Goal: Task Accomplishment & Management: Use online tool/utility

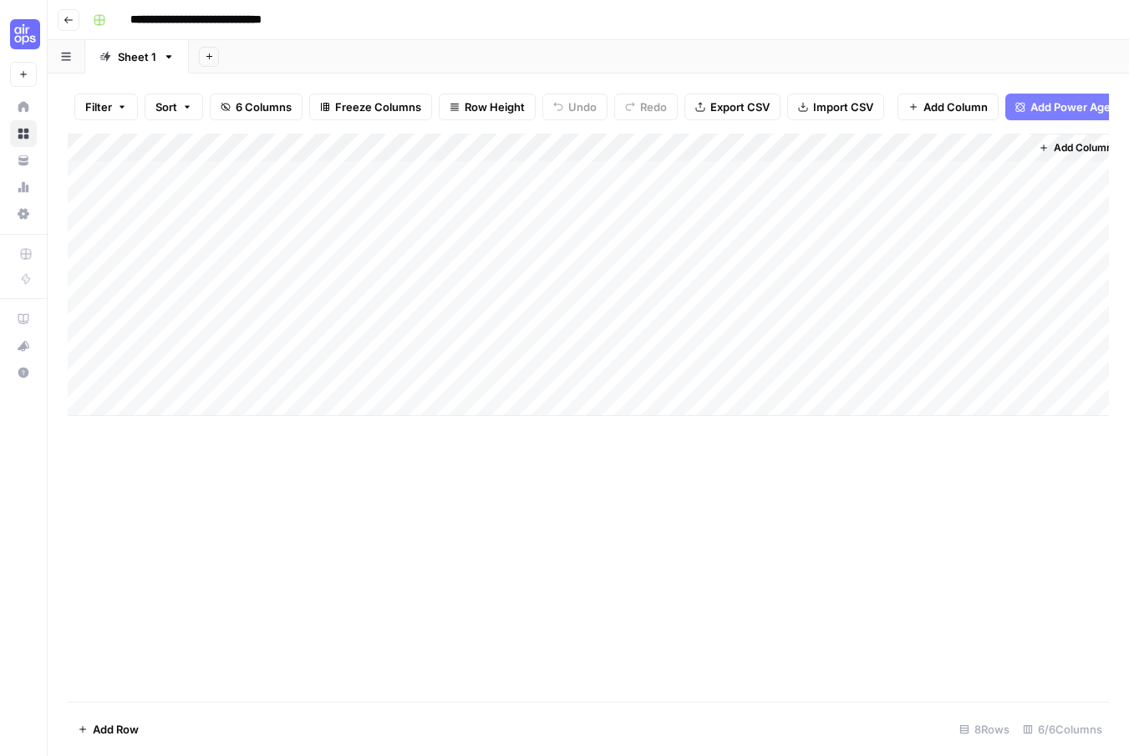
click at [826, 374] on div "Add Column" at bounding box center [588, 275] width 1041 height 282
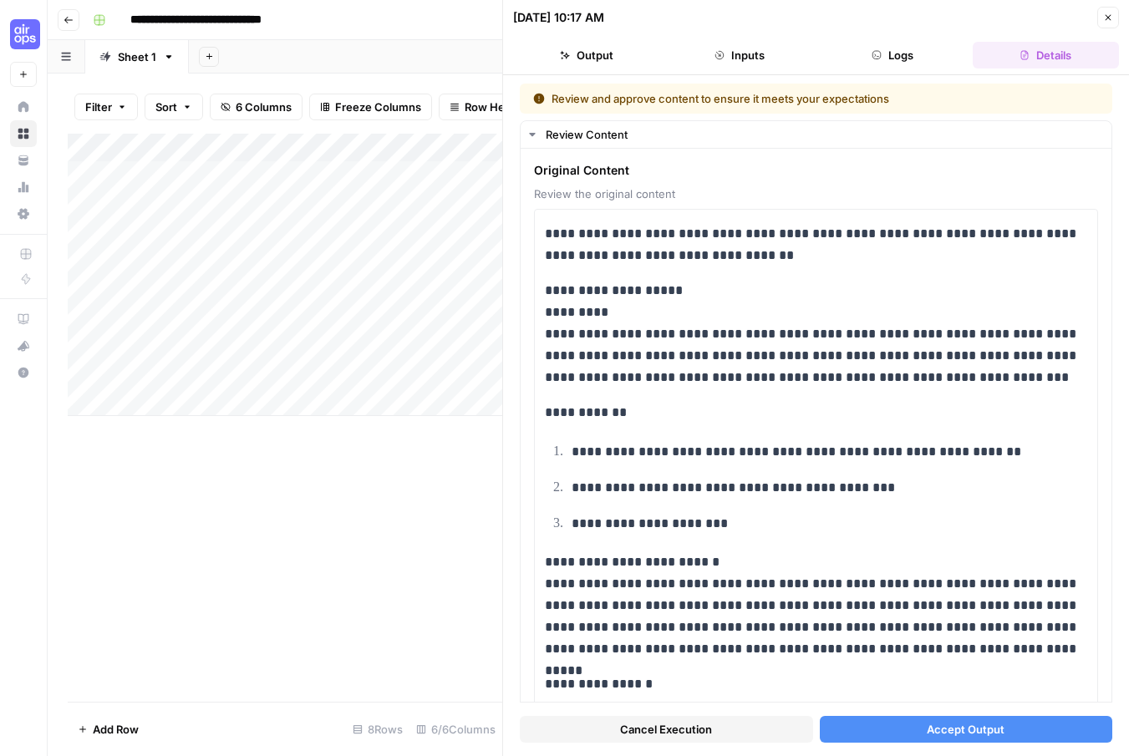
click at [908, 735] on button "Accept Output" at bounding box center [966, 729] width 293 height 27
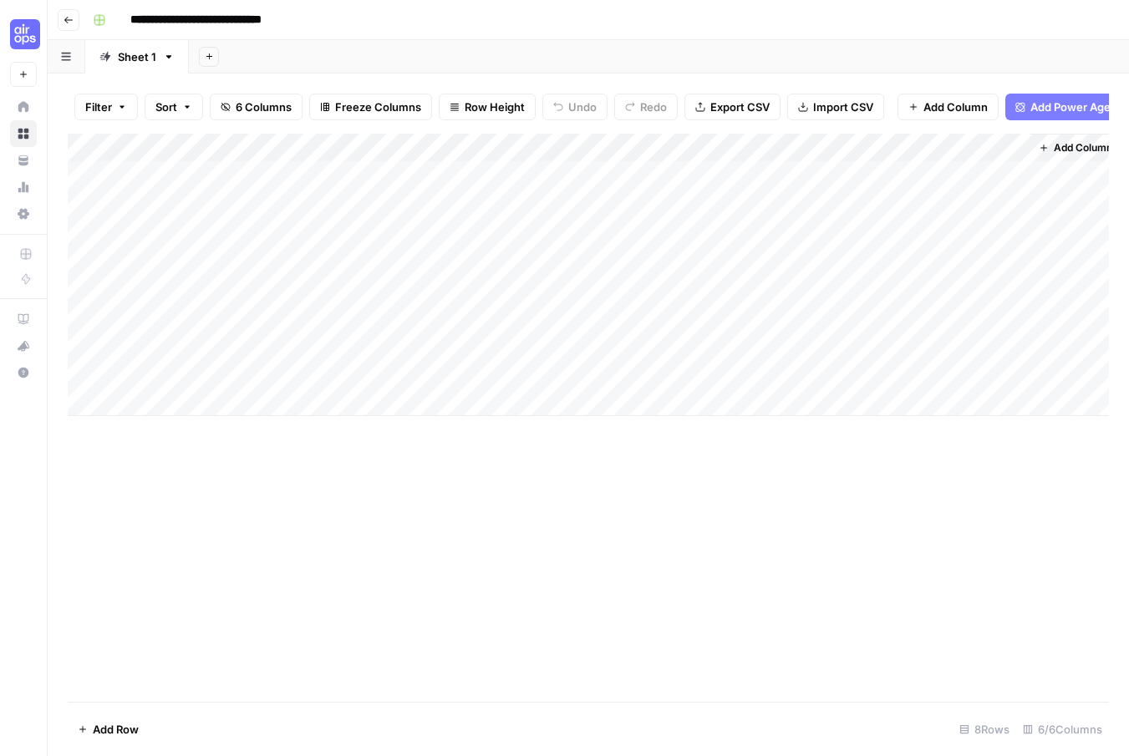
click at [64, 20] on icon "button" at bounding box center [69, 20] width 10 height 10
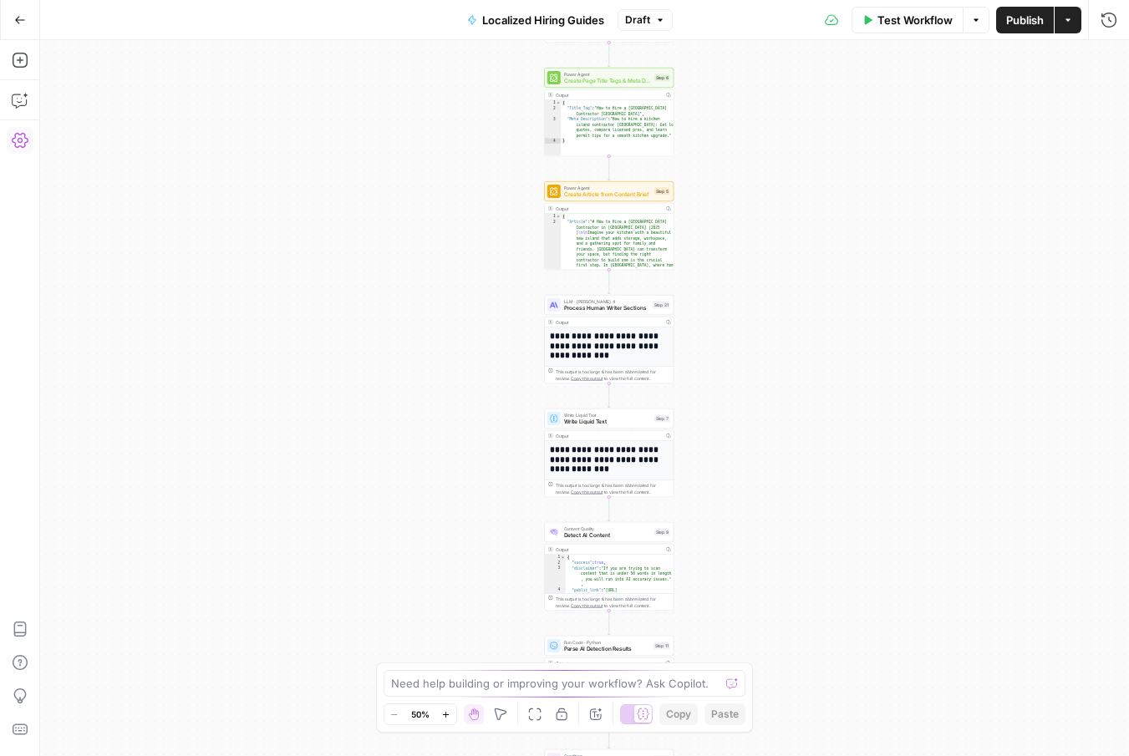
click at [21, 135] on icon "button" at bounding box center [20, 140] width 17 height 17
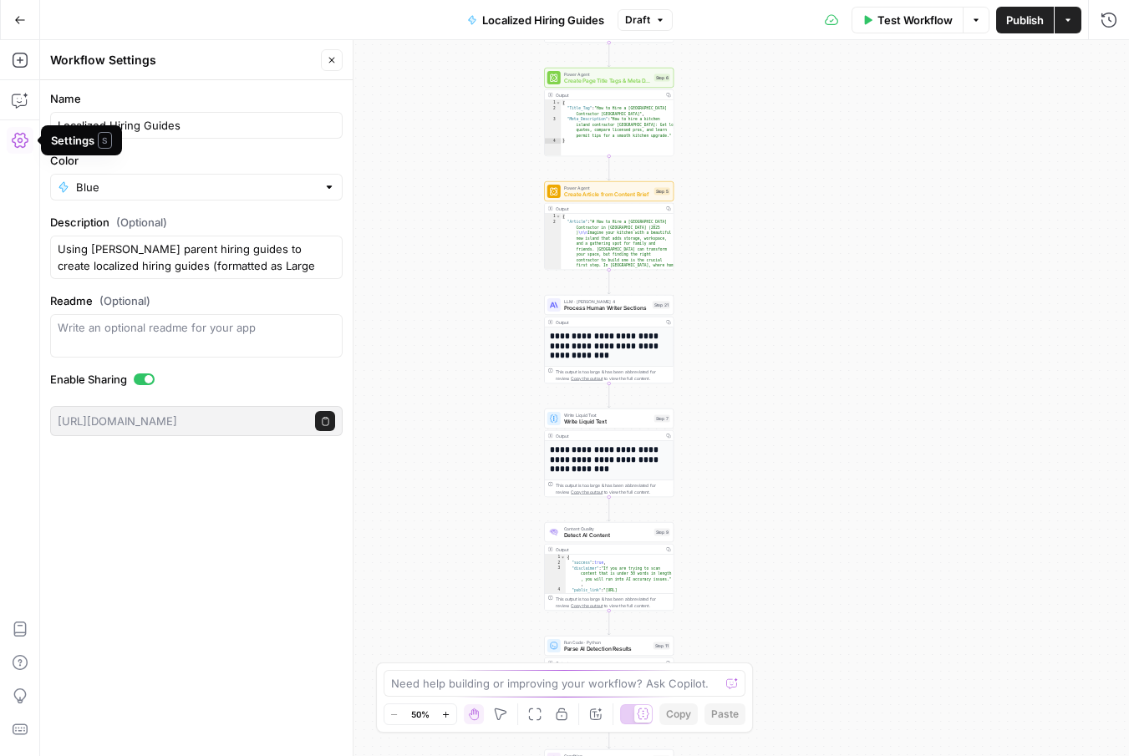
click at [18, 137] on icon "button" at bounding box center [20, 140] width 17 height 17
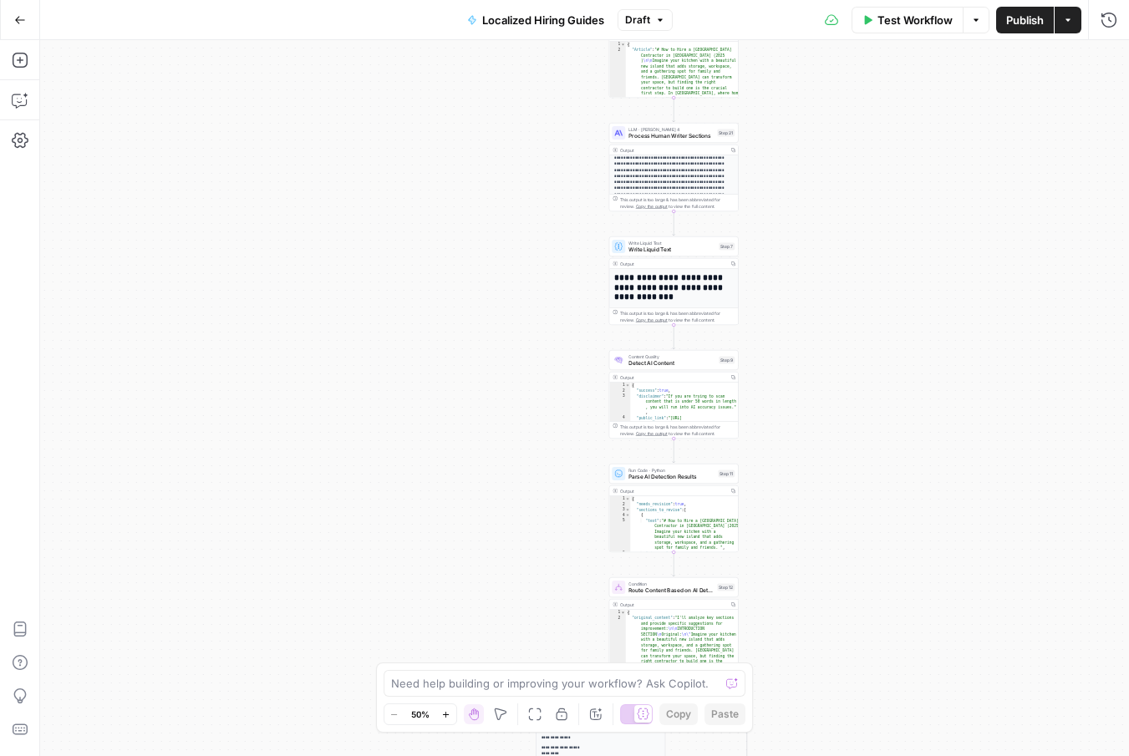
scroll to position [99, 0]
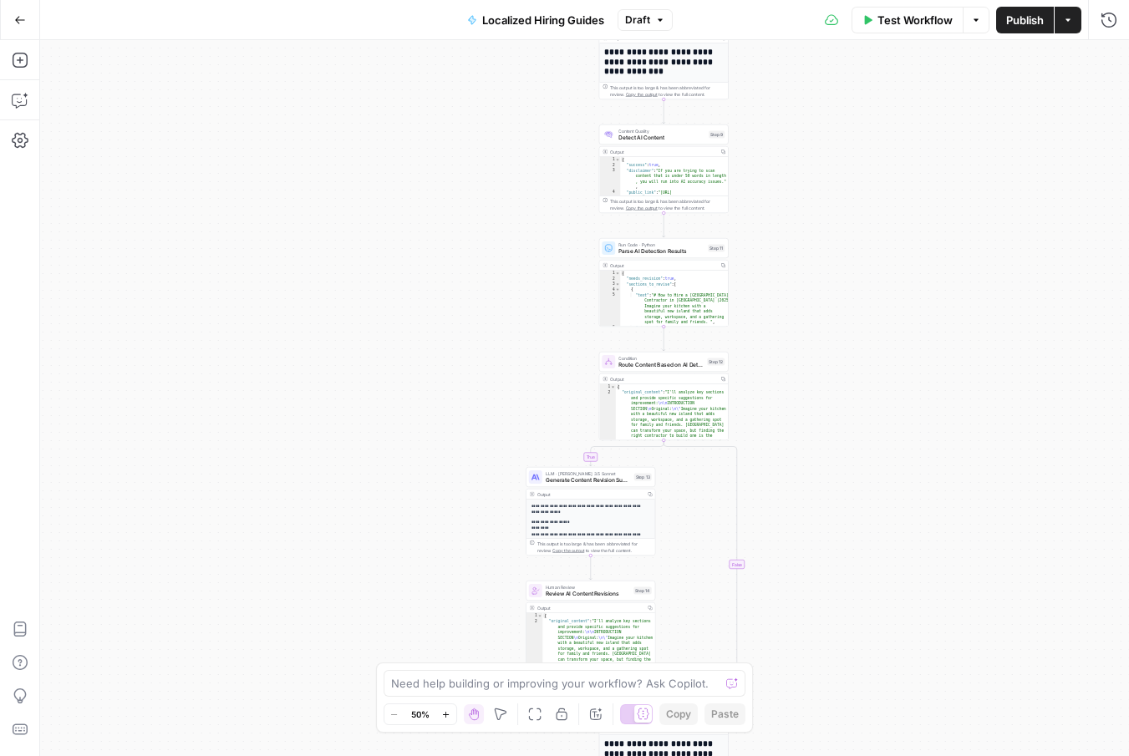
drag, startPoint x: 813, startPoint y: 562, endPoint x: 796, endPoint y: 272, distance: 291.3
click at [796, 271] on div "**********" at bounding box center [584, 398] width 1089 height 716
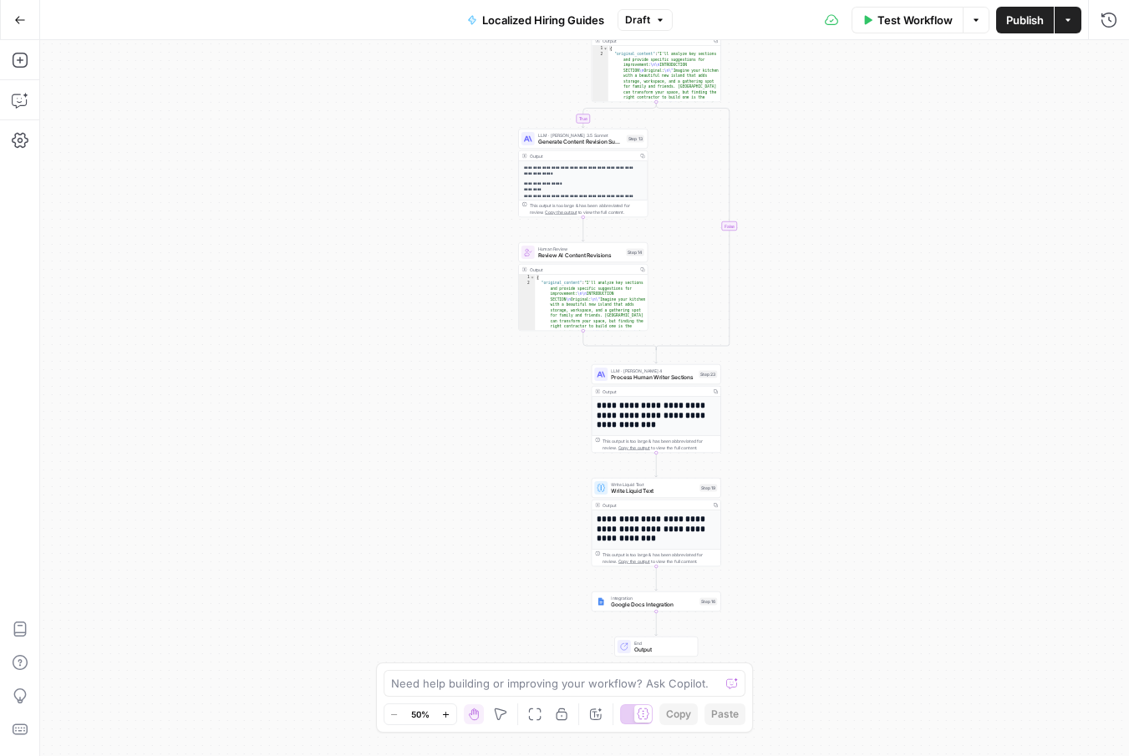
drag, startPoint x: 787, startPoint y: 486, endPoint x: 787, endPoint y: 215, distance: 271.6
click at [787, 215] on div "**********" at bounding box center [584, 398] width 1089 height 716
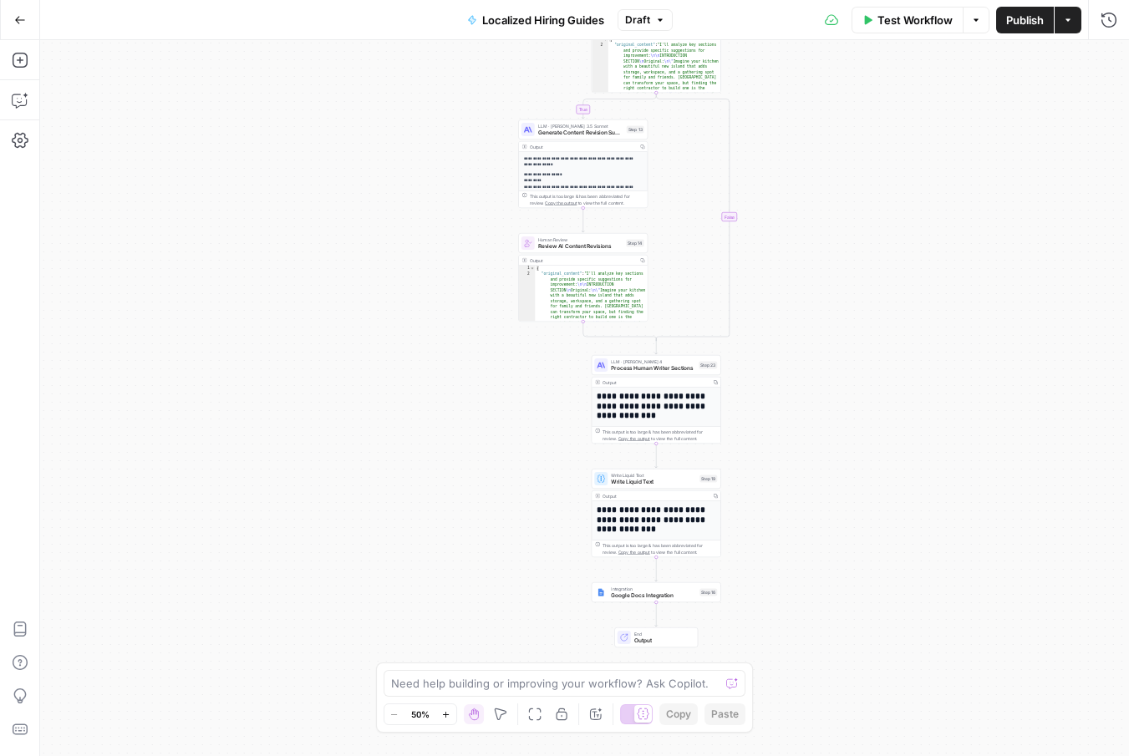
drag, startPoint x: 795, startPoint y: 426, endPoint x: 794, endPoint y: 224, distance: 202.2
click at [794, 224] on div "**********" at bounding box center [584, 398] width 1089 height 716
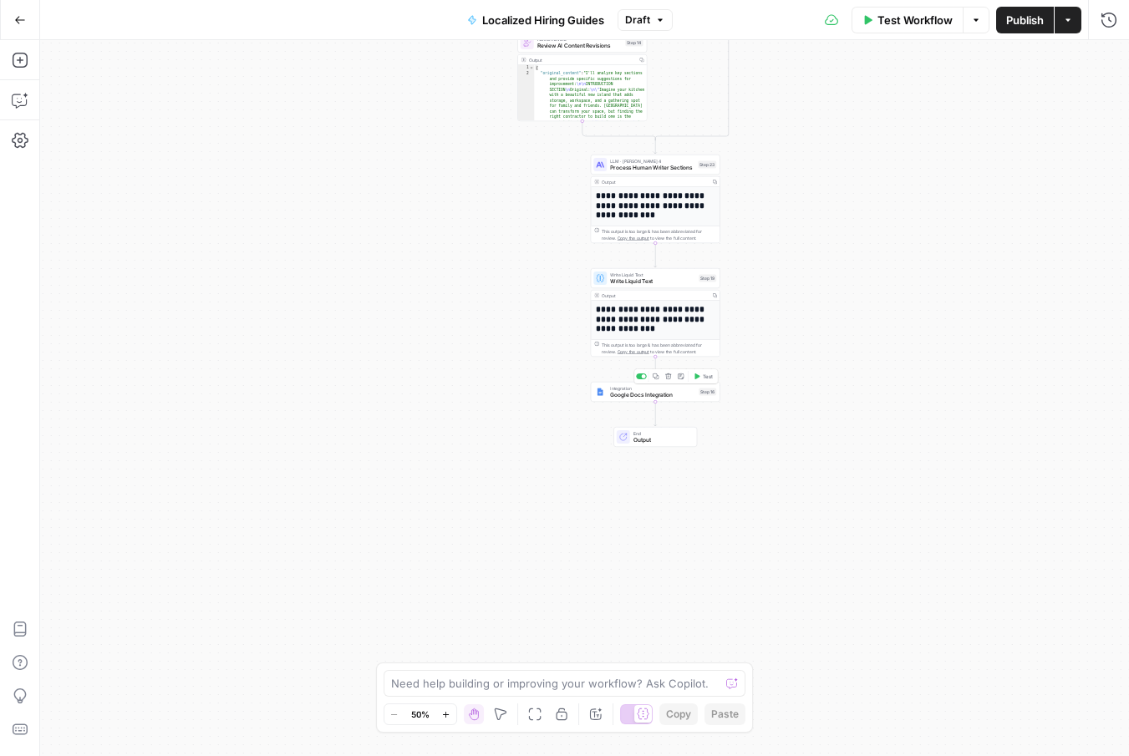
click at [671, 399] on div "Integration Google Docs Integration Step 16 Copy step Delete step Add Note Test" at bounding box center [656, 392] width 130 height 20
click at [1101, 120] on div at bounding box center [1101, 127] width 13 height 17
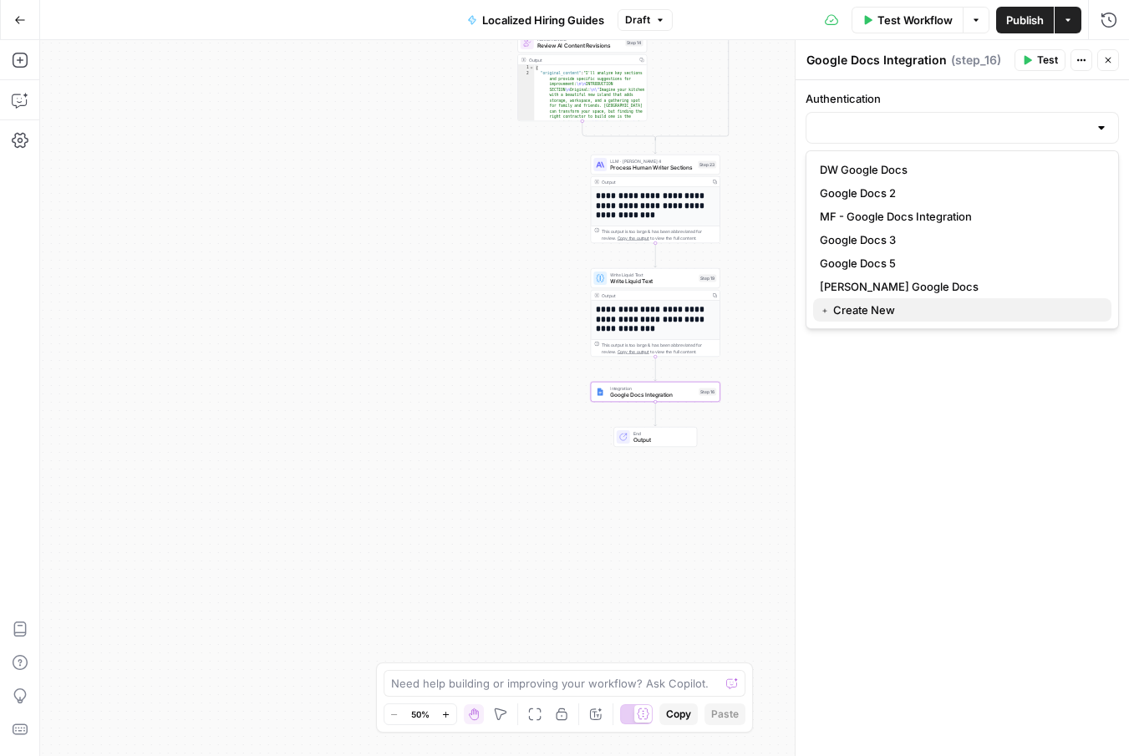
click at [862, 310] on span "﹢ Create New" at bounding box center [959, 310] width 278 height 17
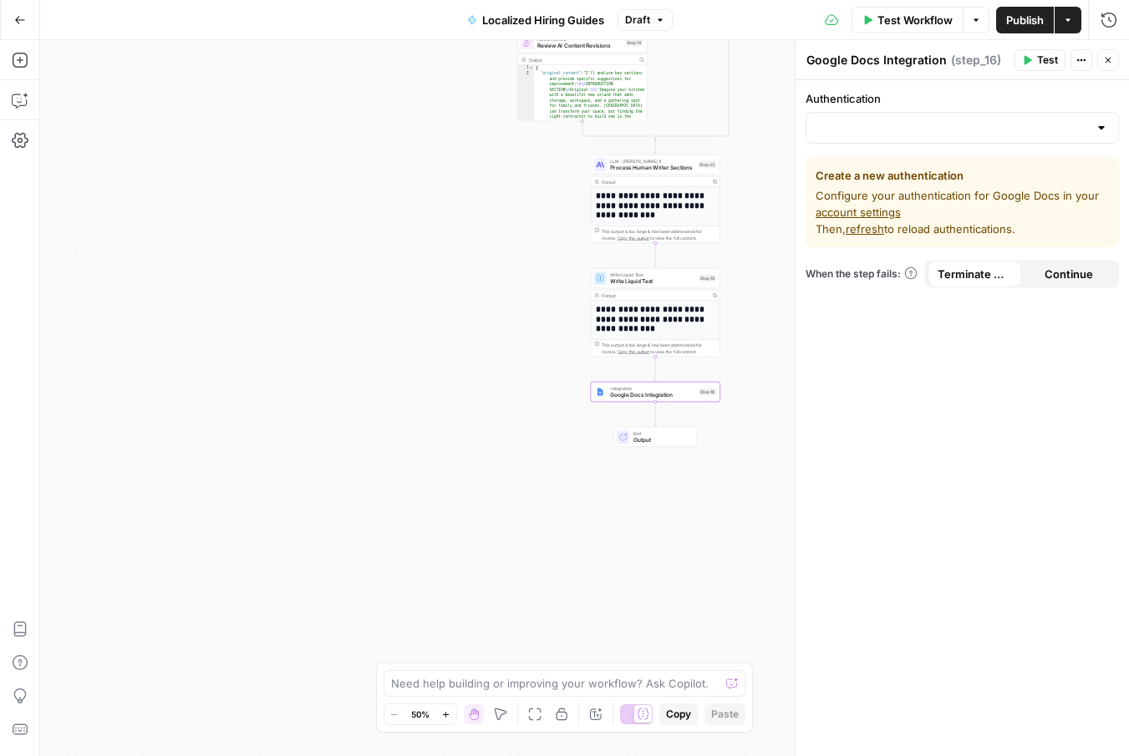
click at [872, 208] on link "account settings" at bounding box center [858, 212] width 85 height 13
click at [853, 209] on link "account settings" at bounding box center [858, 212] width 85 height 13
click at [1104, 129] on div at bounding box center [1101, 127] width 13 height 17
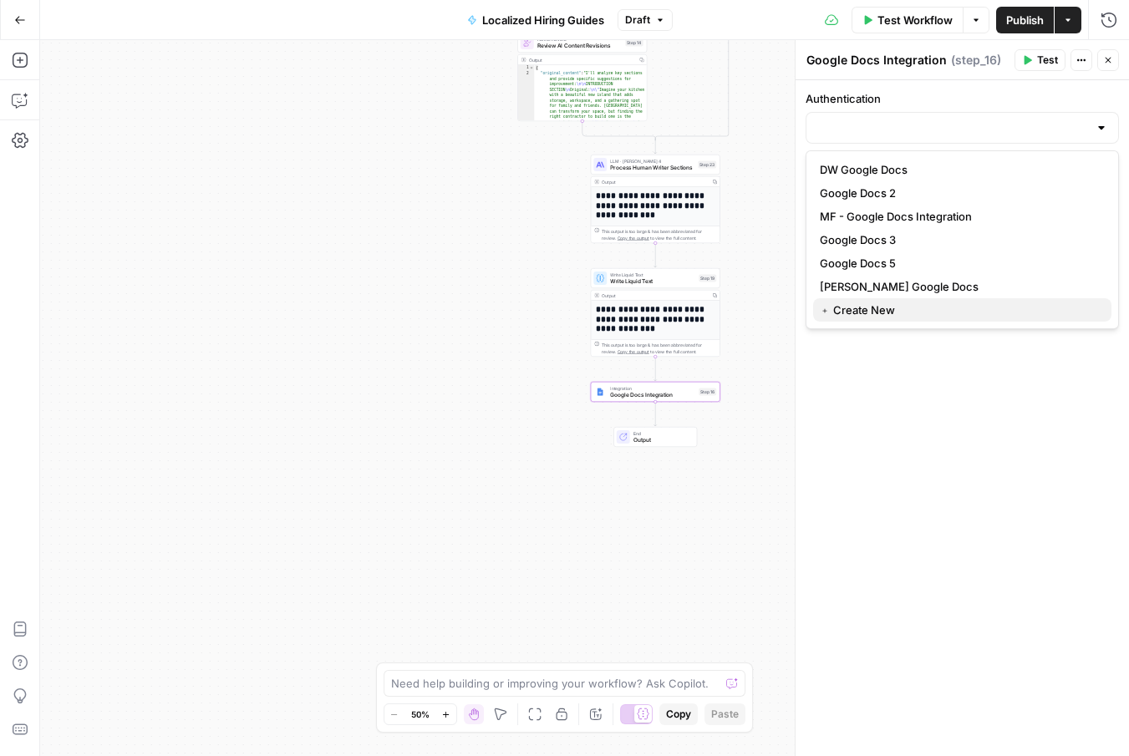
click at [879, 310] on span "﹢ Create New" at bounding box center [959, 310] width 278 height 17
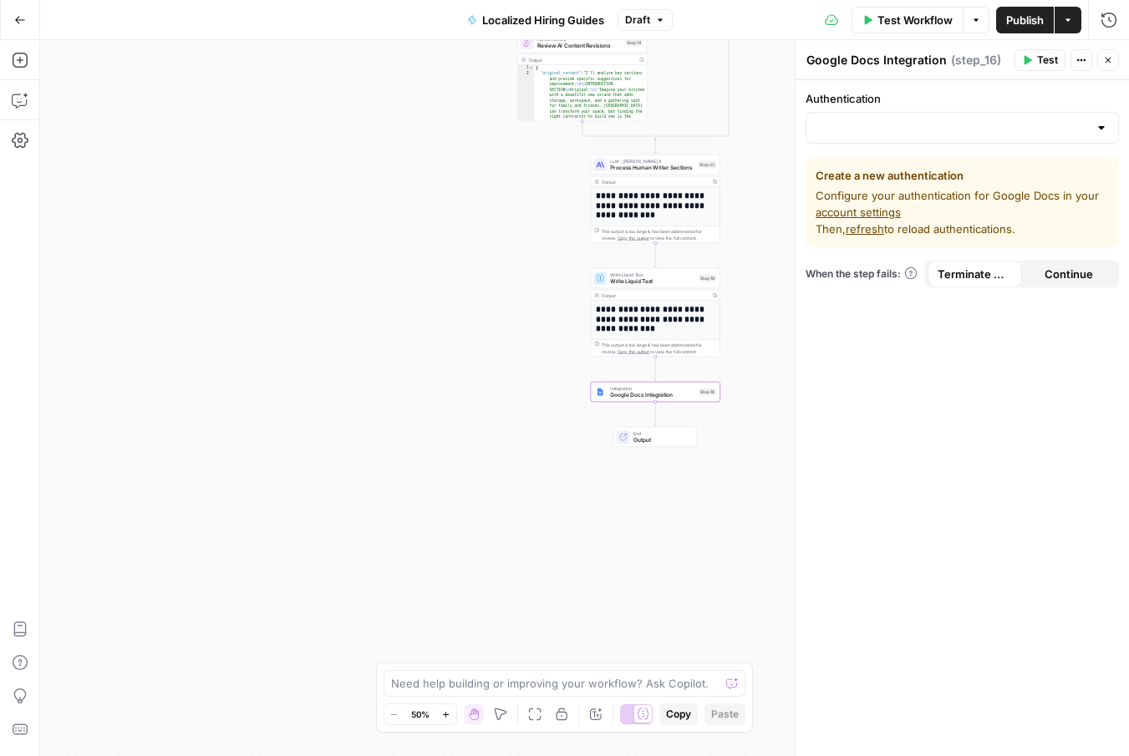
click at [887, 214] on link "account settings" at bounding box center [858, 212] width 85 height 13
click at [658, 398] on span "Google Docs Integration" at bounding box center [652, 395] width 85 height 8
click at [1101, 131] on div at bounding box center [1101, 127] width 13 height 17
click at [949, 417] on div "Authentication Create a new authentication Configure your authentication for Go…" at bounding box center [962, 418] width 333 height 676
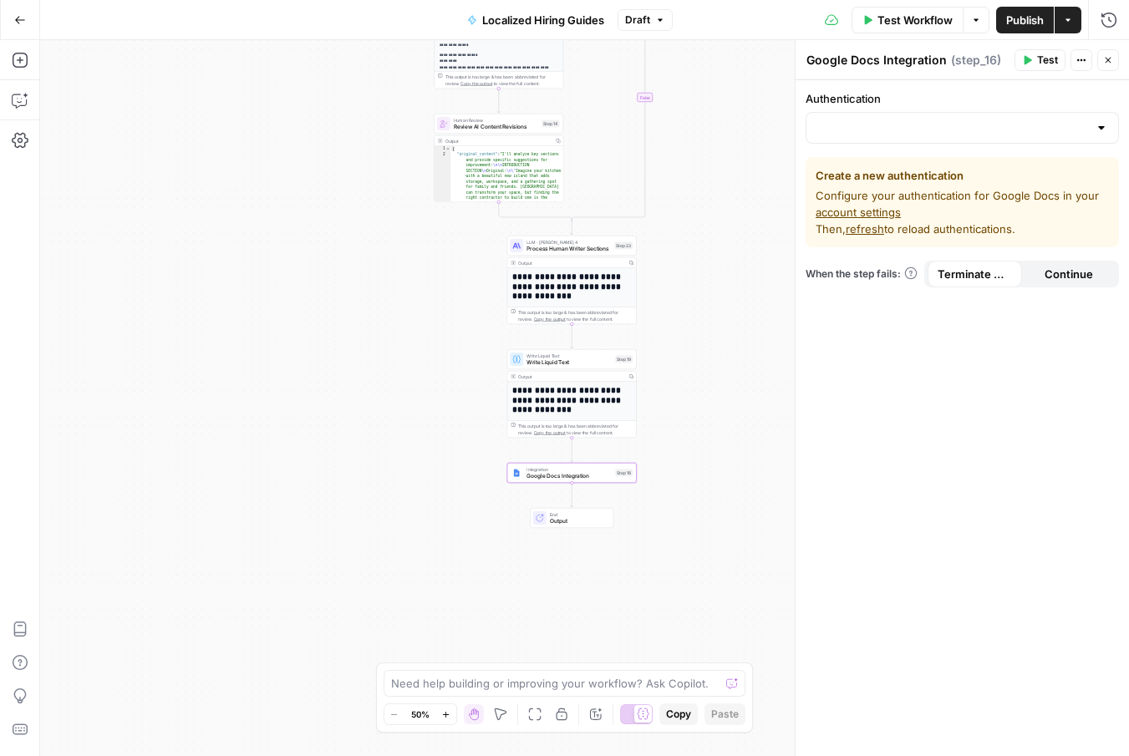
drag, startPoint x: 503, startPoint y: 348, endPoint x: 366, endPoint y: 465, distance: 180.2
click at [366, 465] on div "**********" at bounding box center [584, 398] width 1089 height 716
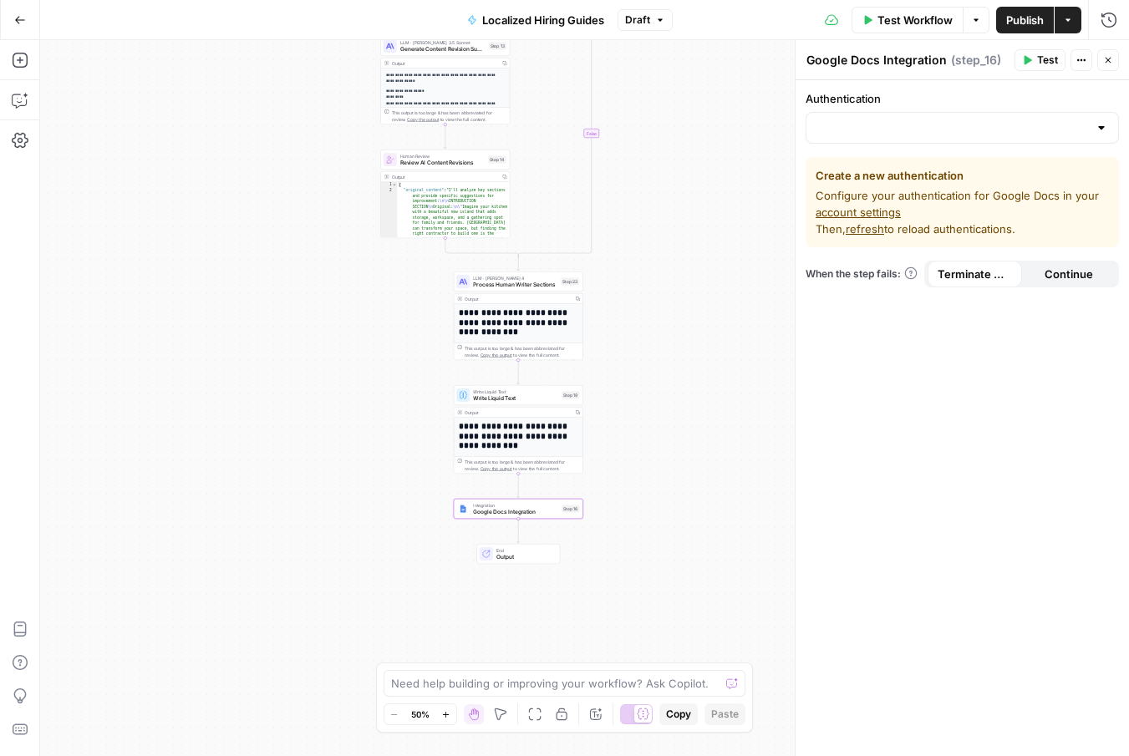
click at [872, 227] on span "refresh" at bounding box center [865, 228] width 38 height 13
click at [982, 128] on input "Authentication" at bounding box center [952, 127] width 272 height 17
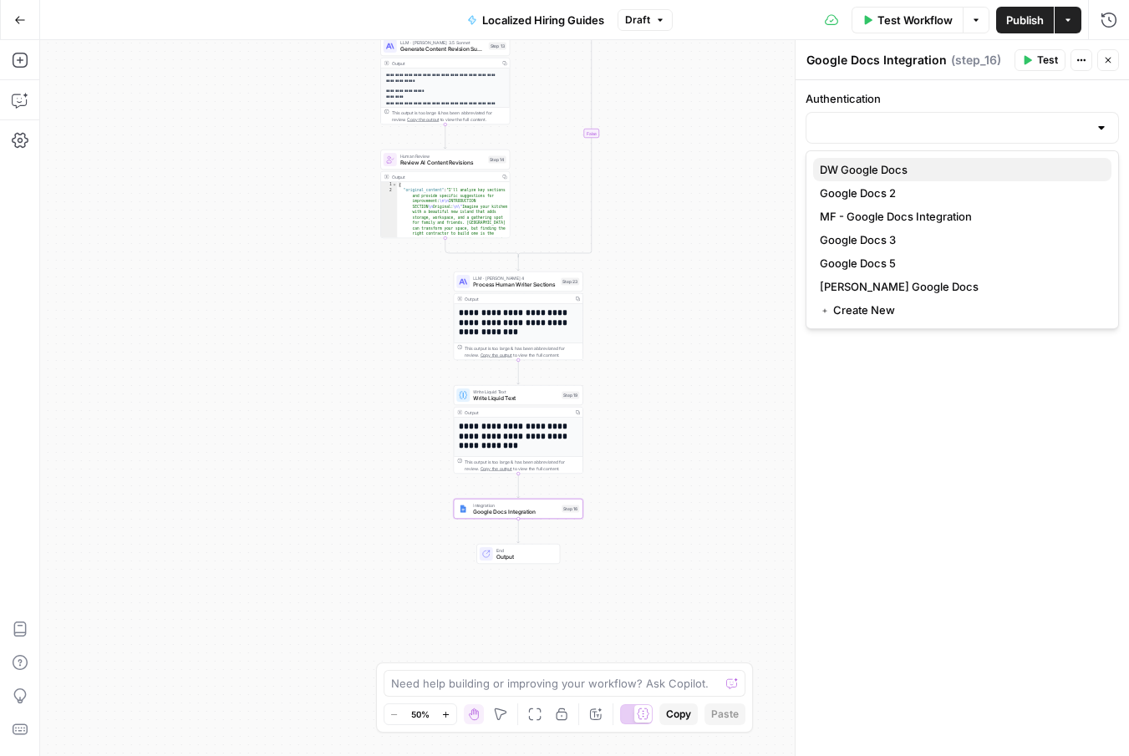
click at [879, 170] on span "DW Google Docs" at bounding box center [959, 169] width 278 height 17
type input "DW Google Docs"
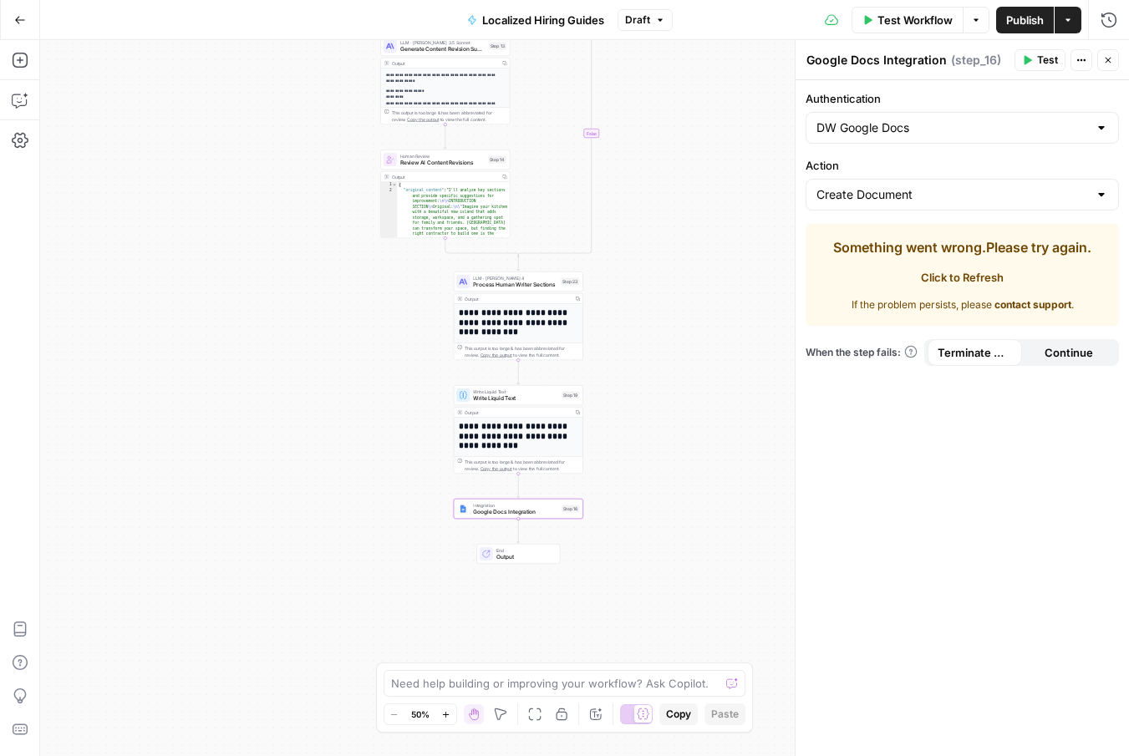
click at [1102, 127] on div at bounding box center [1101, 127] width 13 height 17
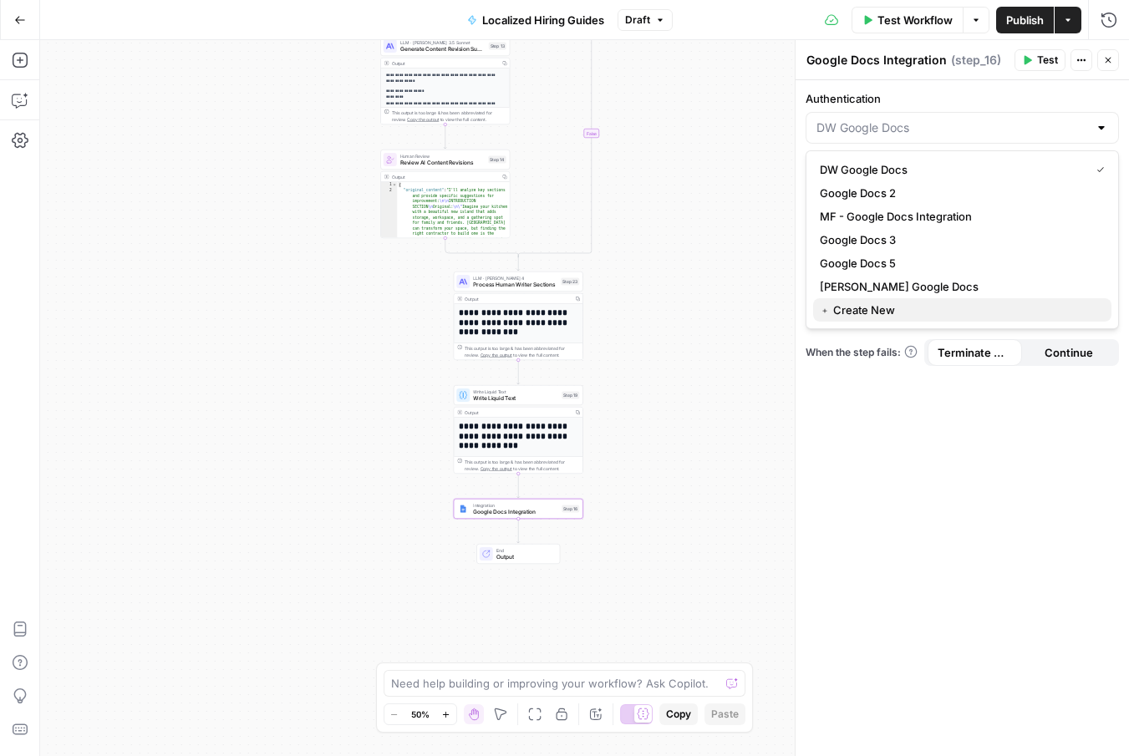
click at [887, 304] on span "﹢ Create New" at bounding box center [959, 310] width 278 height 17
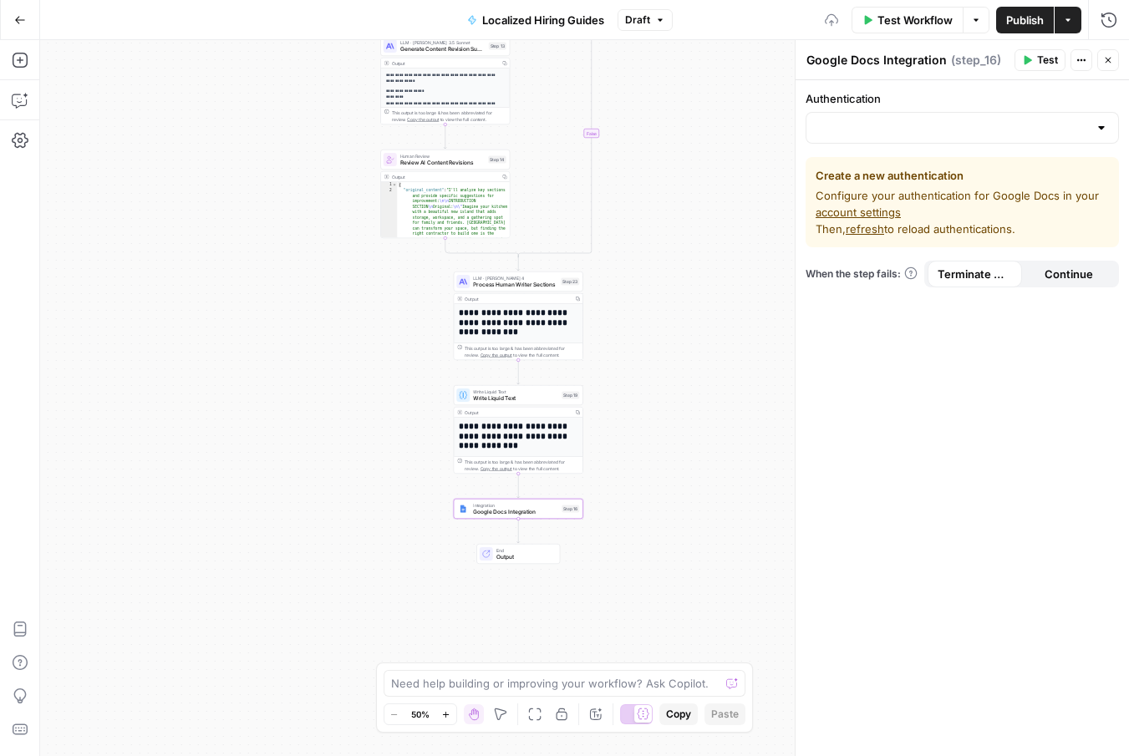
click at [887, 212] on link "account settings" at bounding box center [858, 212] width 85 height 13
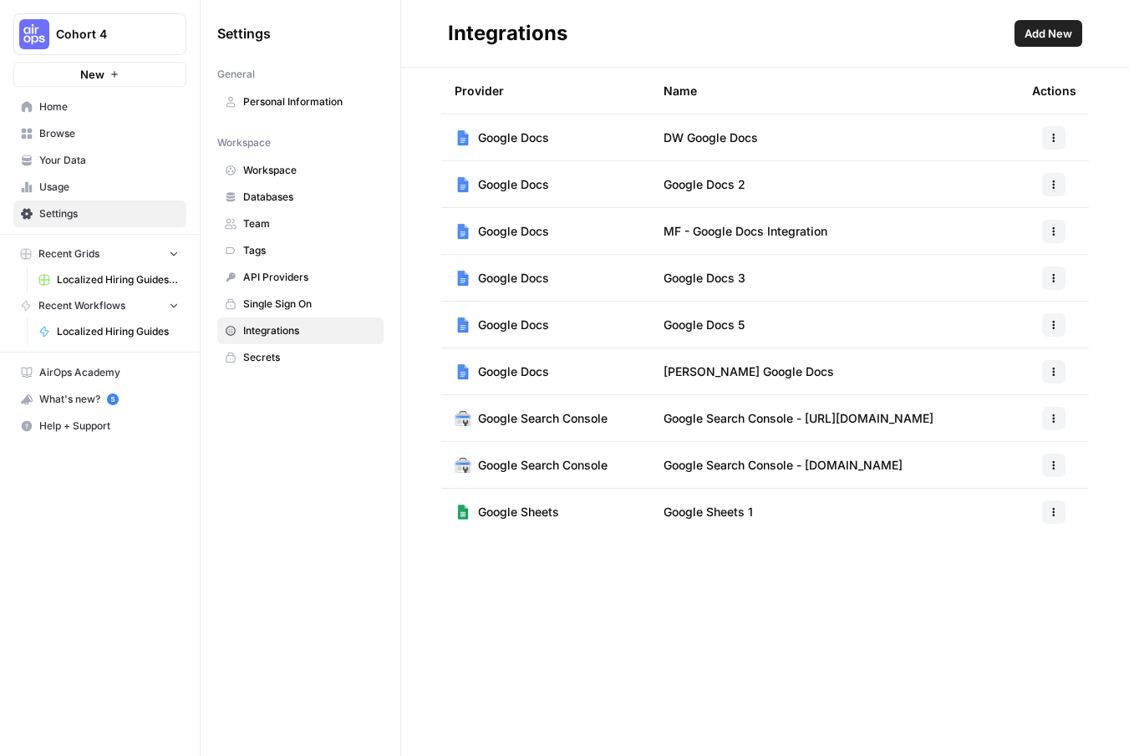
click at [1032, 28] on span "Add New" at bounding box center [1048, 33] width 48 height 17
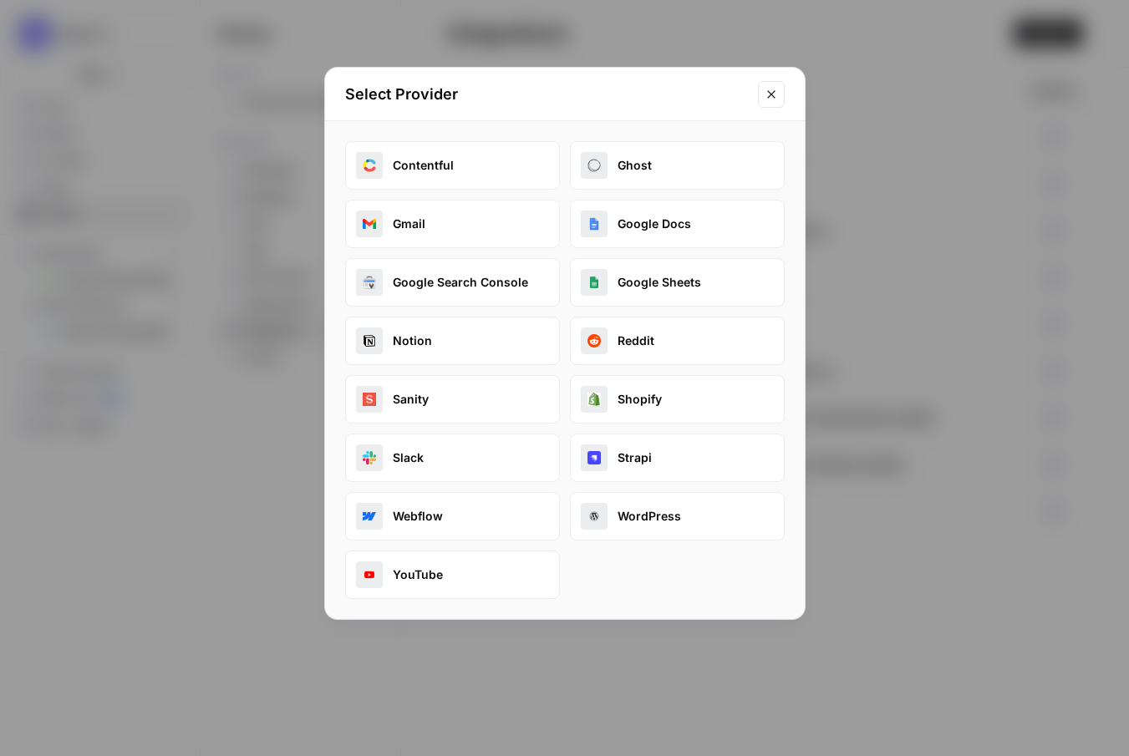
click at [682, 209] on button "Google Docs" at bounding box center [677, 224] width 215 height 48
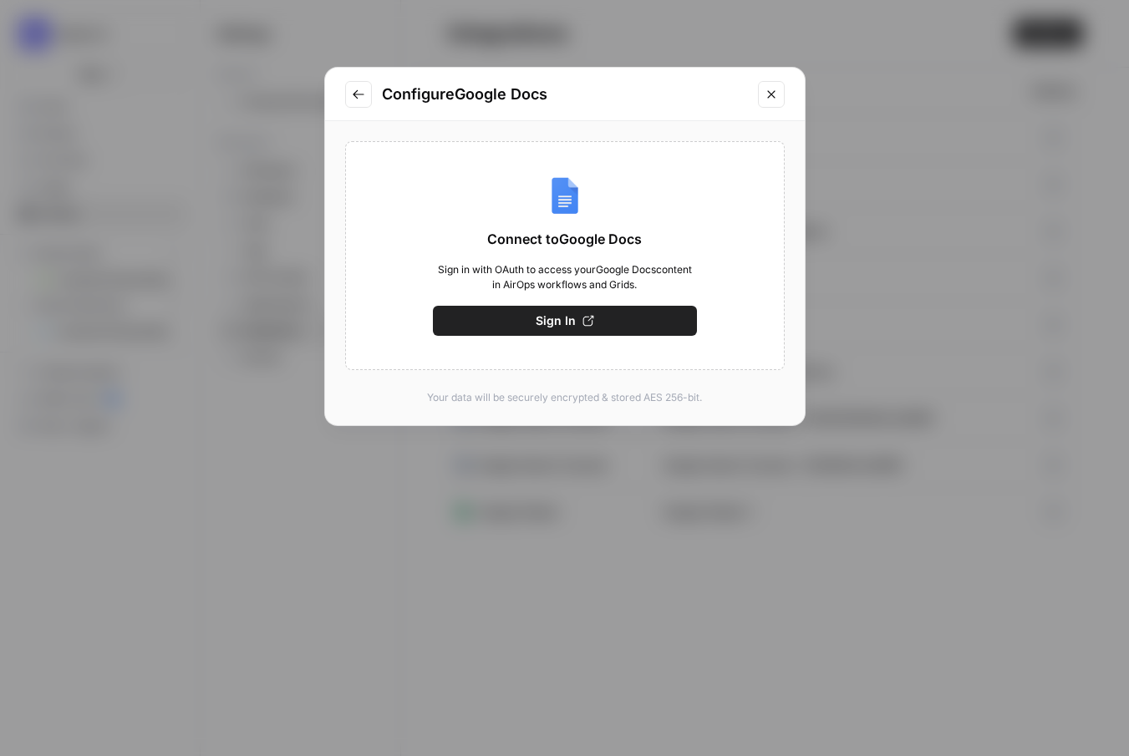
click at [537, 317] on span "Sign In" at bounding box center [556, 321] width 40 height 17
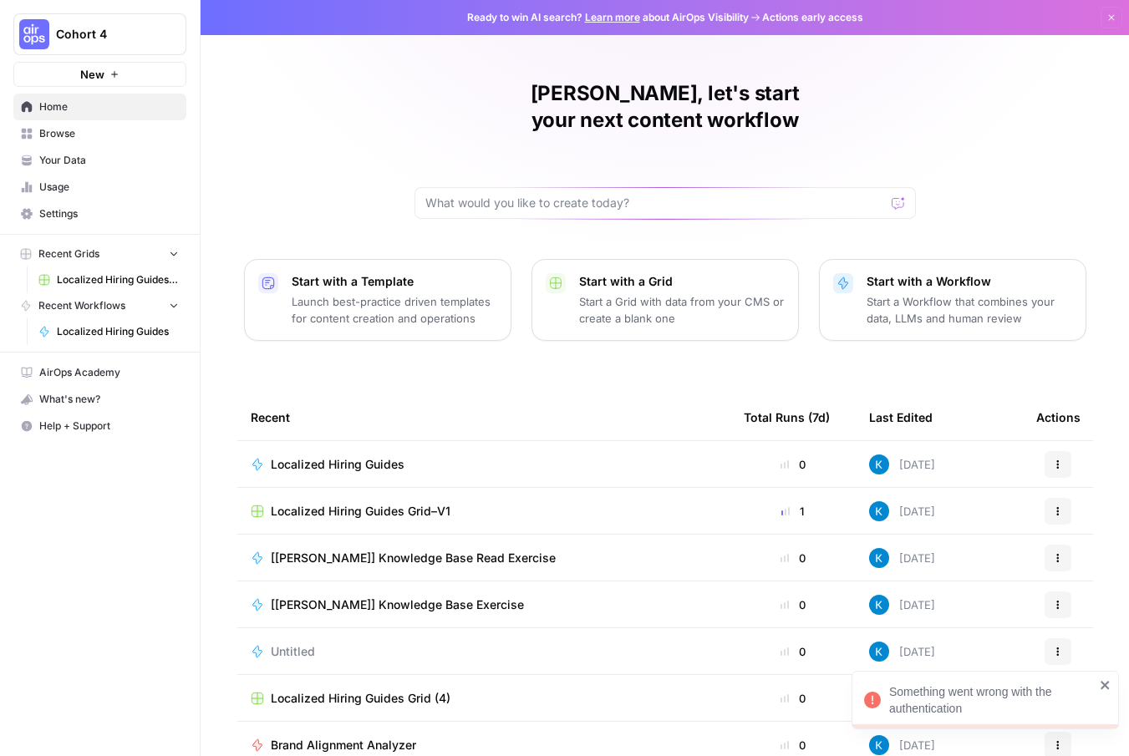
click at [97, 212] on span "Settings" at bounding box center [109, 213] width 140 height 15
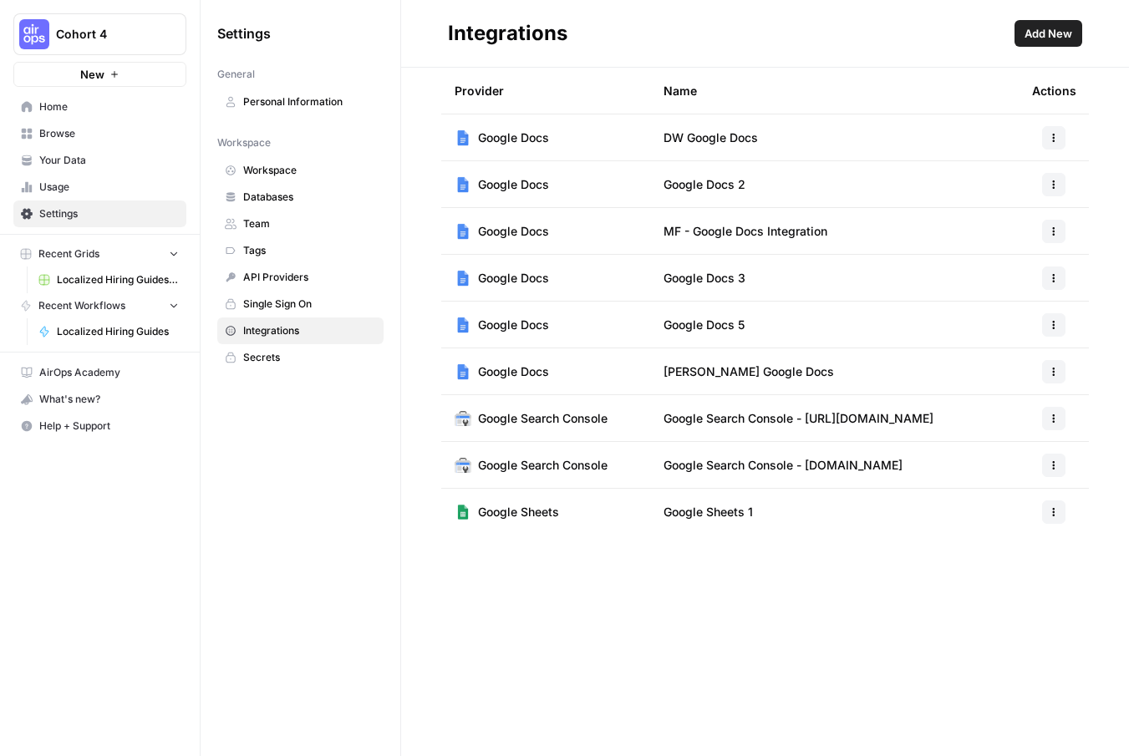
click at [1053, 33] on span "Add New" at bounding box center [1048, 33] width 48 height 17
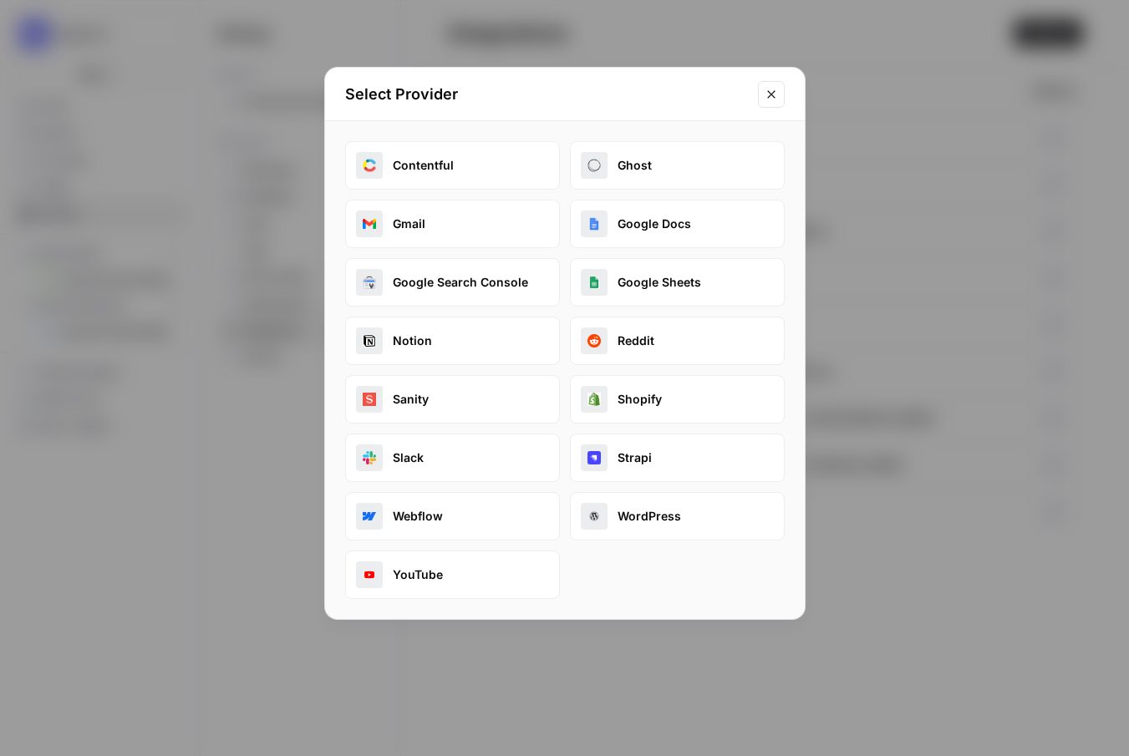
click at [670, 228] on button "Google Docs" at bounding box center [677, 224] width 215 height 48
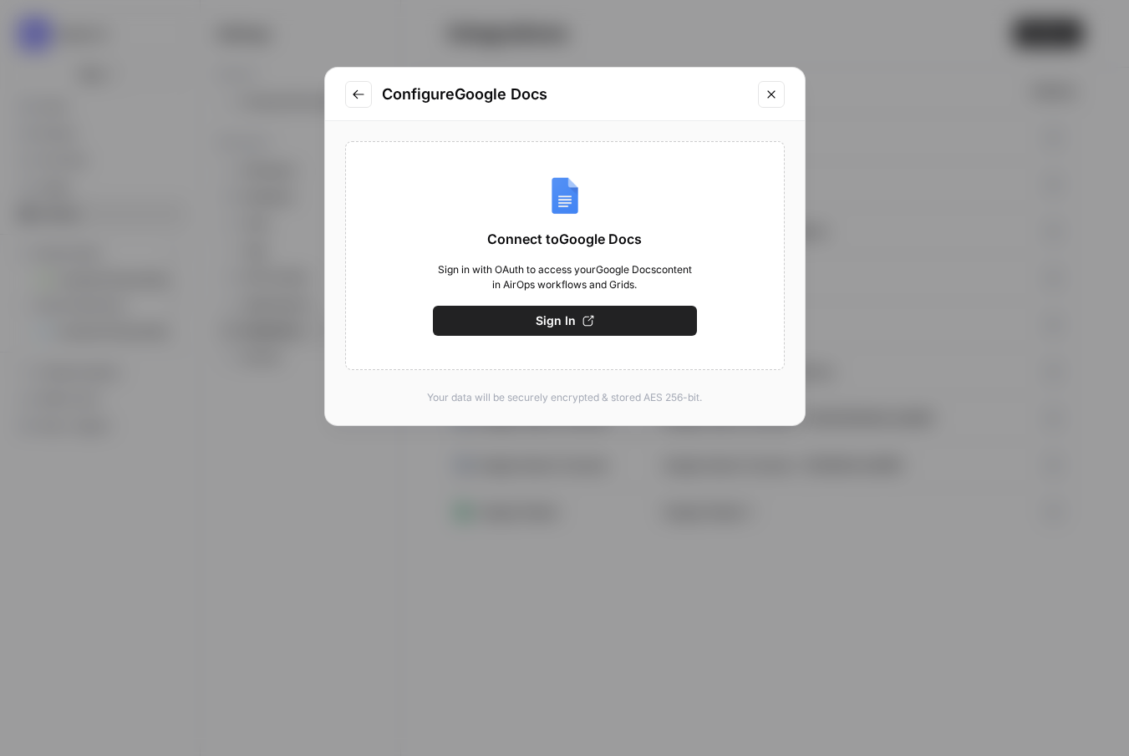
click at [594, 318] on button "Sign In" at bounding box center [565, 321] width 264 height 30
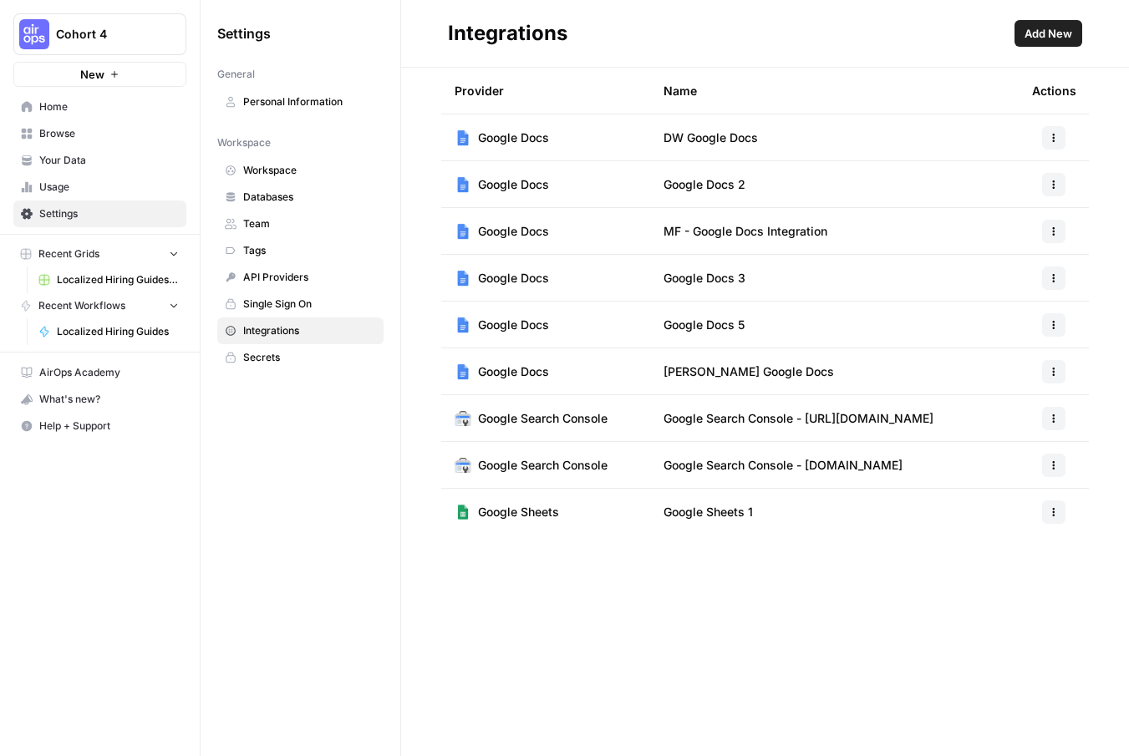
click at [684, 139] on span "DW Google Docs" at bounding box center [710, 138] width 94 height 17
click at [502, 140] on span "Google Docs" at bounding box center [513, 138] width 71 height 17
click at [594, 552] on div "Provider Name Actions Google Docs DW Google Docs Google Docs Google Docs 2 Goog…" at bounding box center [765, 412] width 728 height 689
click at [458, 146] on td "Google Docs" at bounding box center [545, 137] width 209 height 46
click at [1050, 138] on icon "button" at bounding box center [1054, 138] width 10 height 10
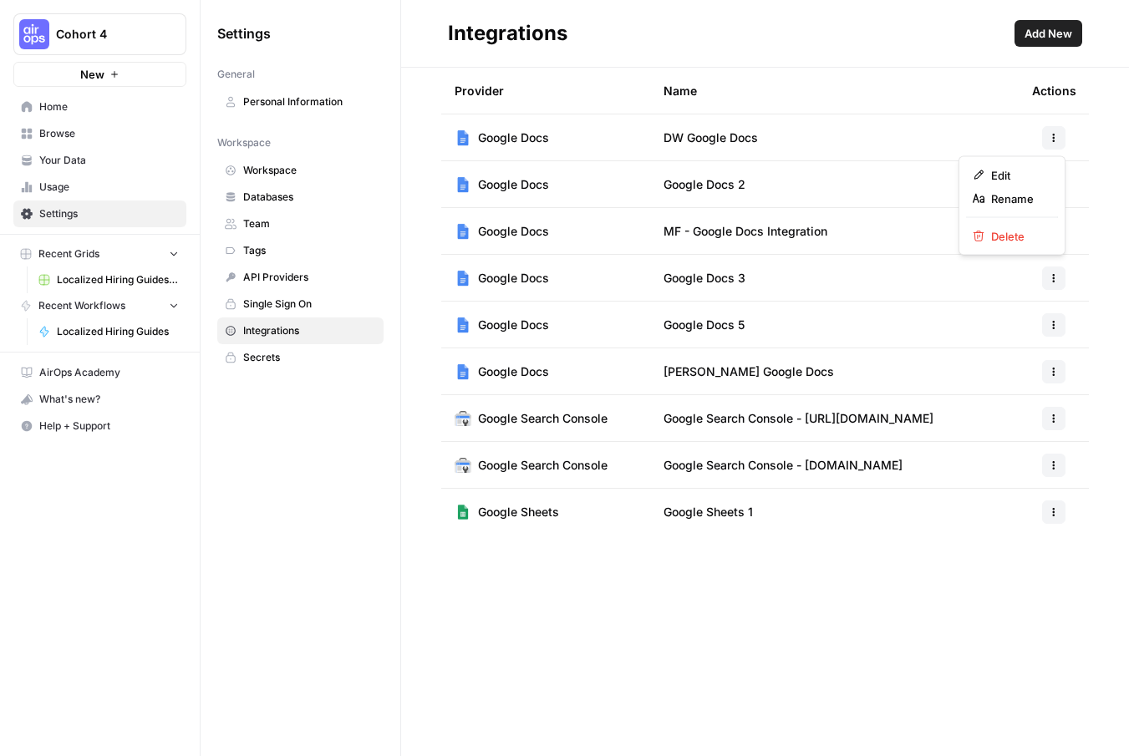
click at [1050, 138] on icon "button" at bounding box center [1054, 138] width 10 height 10
click at [1053, 31] on span "Add New" at bounding box center [1048, 33] width 48 height 17
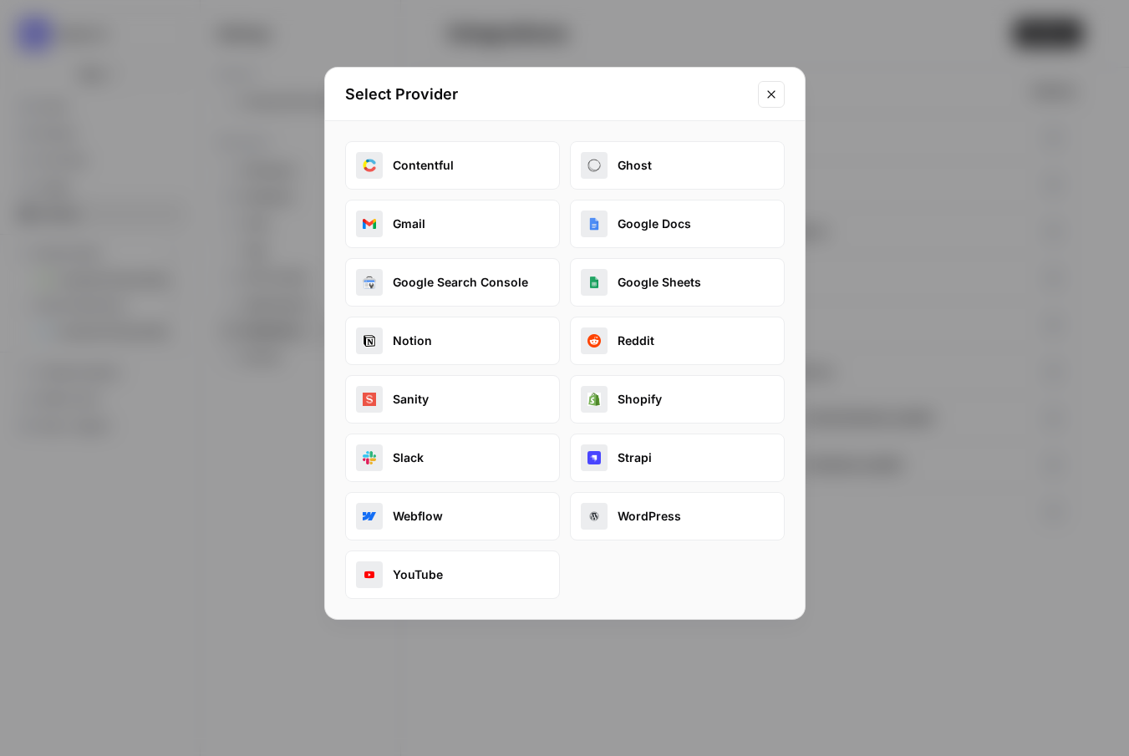
click at [626, 236] on button "Google Docs" at bounding box center [677, 224] width 215 height 48
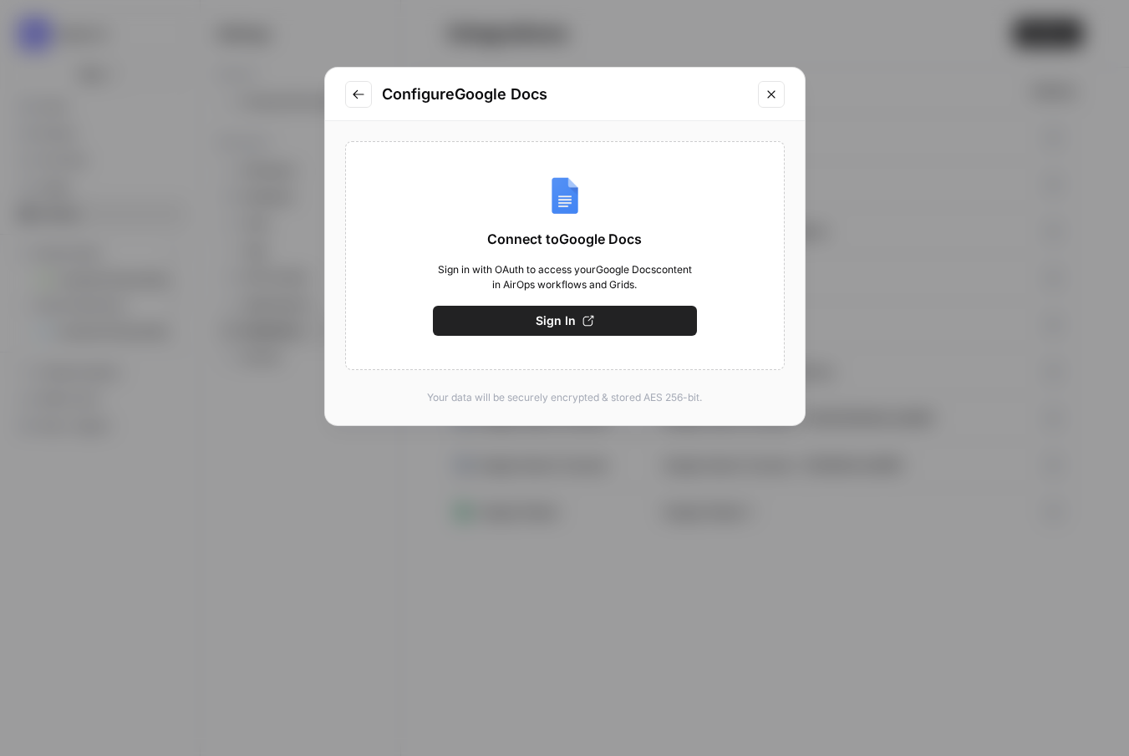
click at [562, 320] on span "Sign In" at bounding box center [556, 321] width 40 height 17
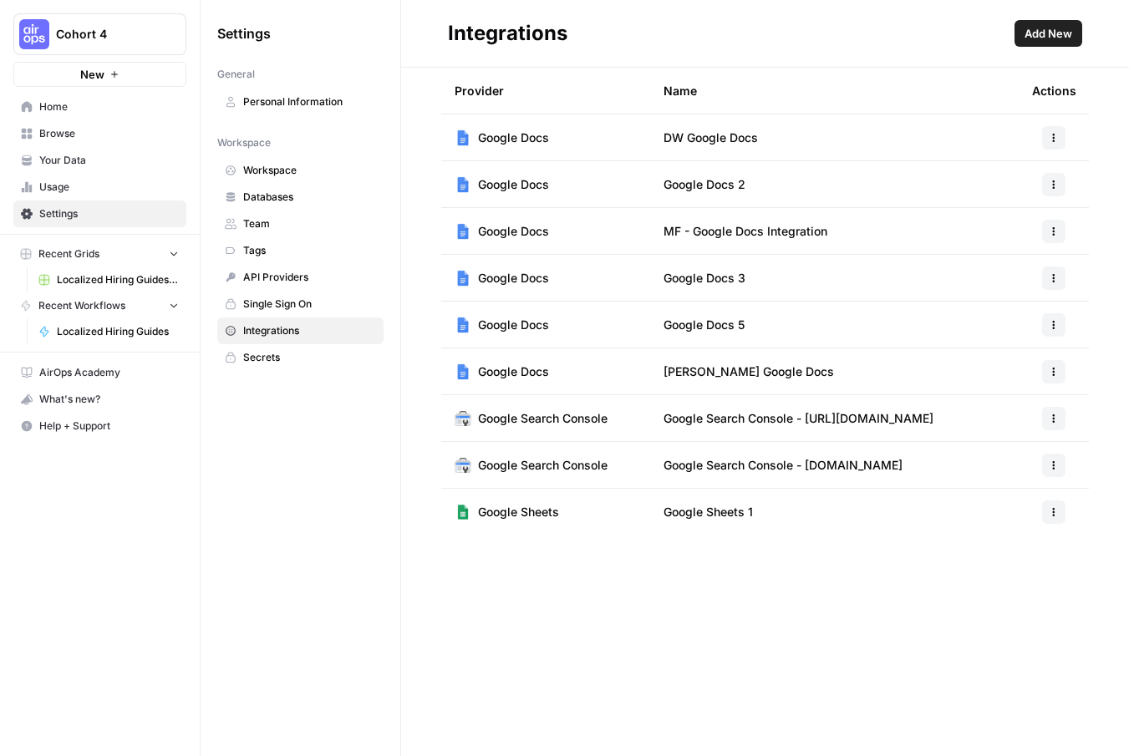
click at [1045, 43] on button "Add New" at bounding box center [1048, 33] width 68 height 27
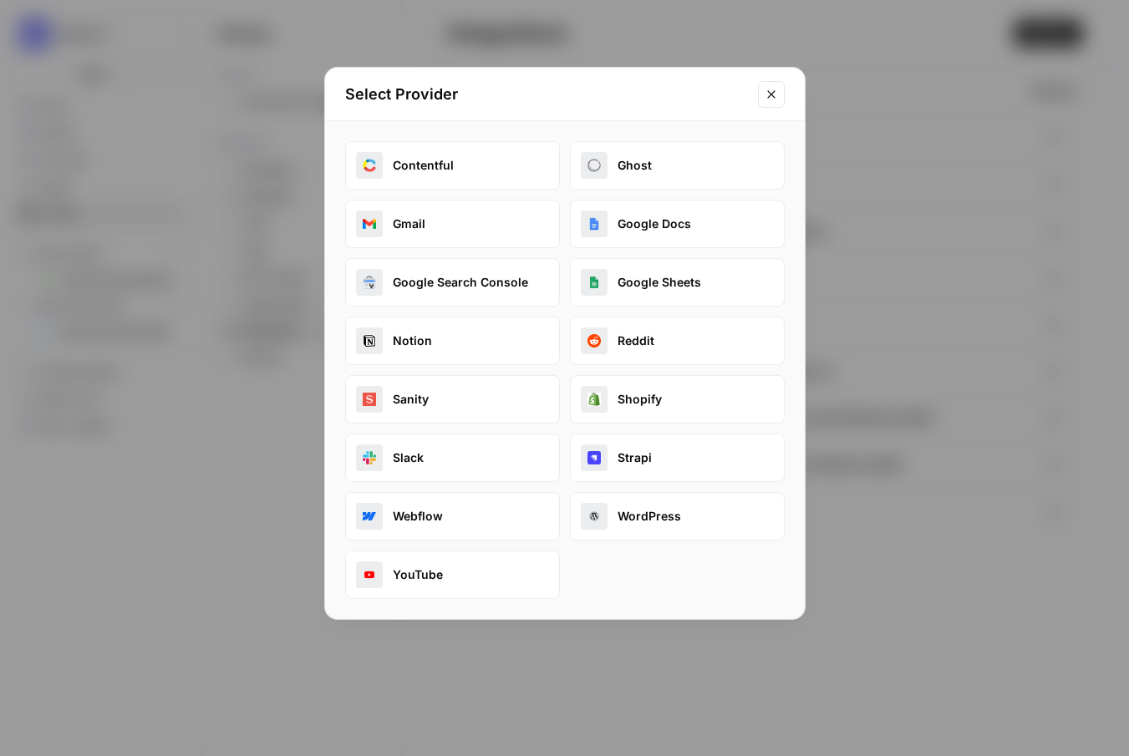
click at [712, 210] on button "Google Docs" at bounding box center [677, 224] width 215 height 48
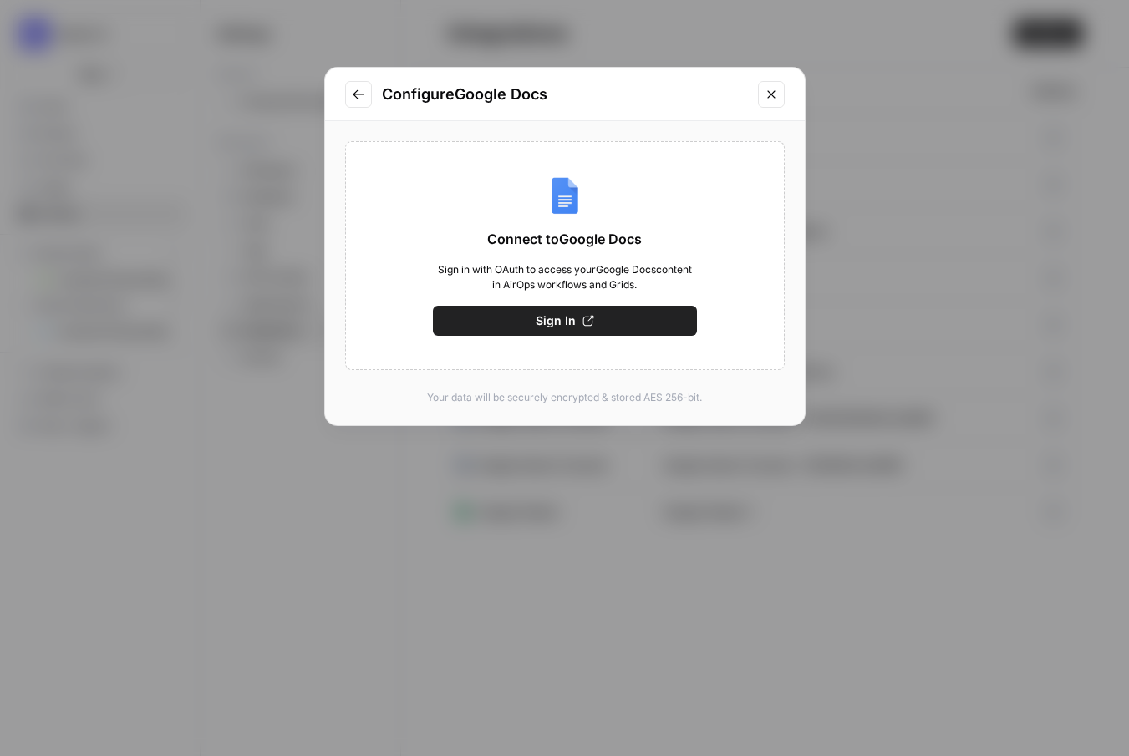
click at [616, 309] on button "Sign In" at bounding box center [565, 321] width 264 height 30
